Goal: Information Seeking & Learning: Learn about a topic

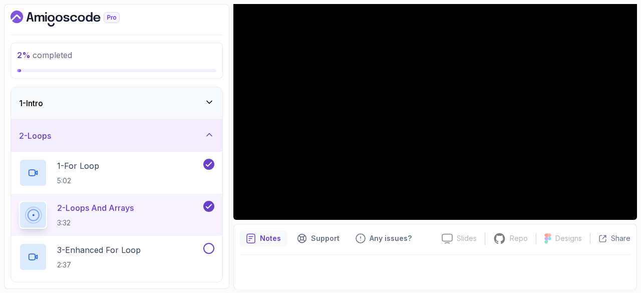
scroll to position [29, 0]
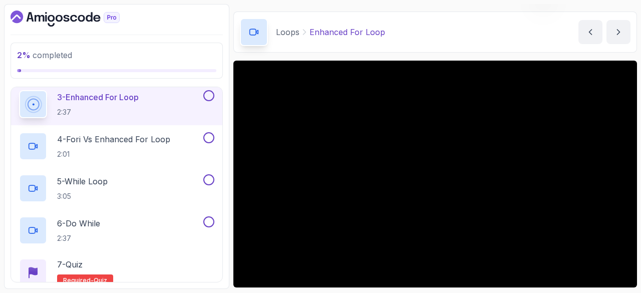
scroll to position [147, 0]
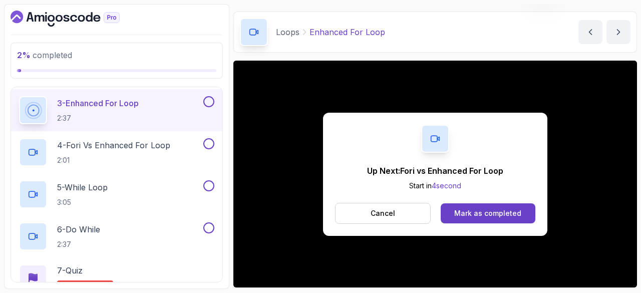
click at [495, 208] on div "Mark as completed" at bounding box center [487, 213] width 67 height 10
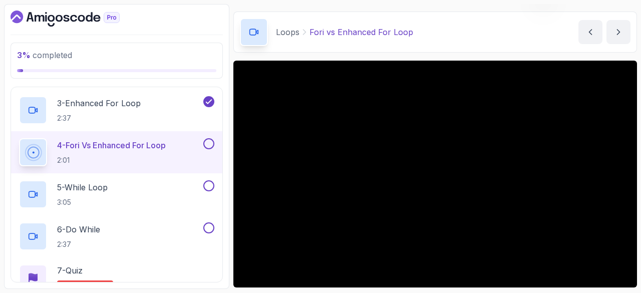
scroll to position [96, 0]
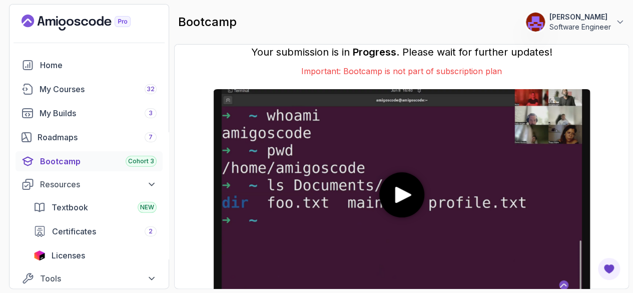
scroll to position [49, 0]
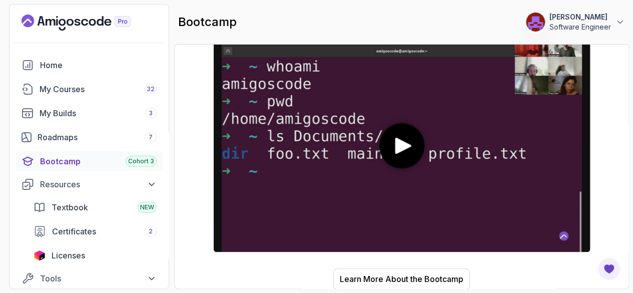
click at [403, 275] on div "Learn More About the Bootcamp" at bounding box center [402, 279] width 124 height 12
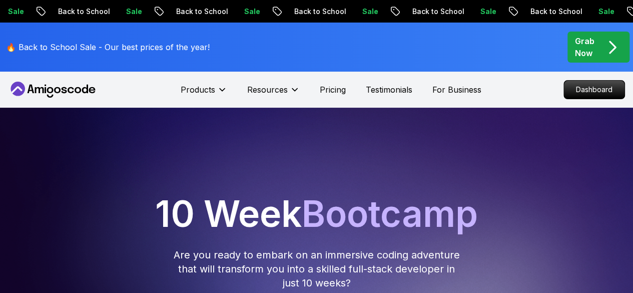
scroll to position [171, 0]
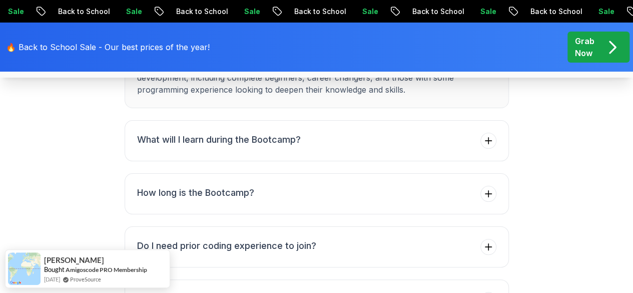
scroll to position [3767, 0]
